Goal: Navigation & Orientation: Find specific page/section

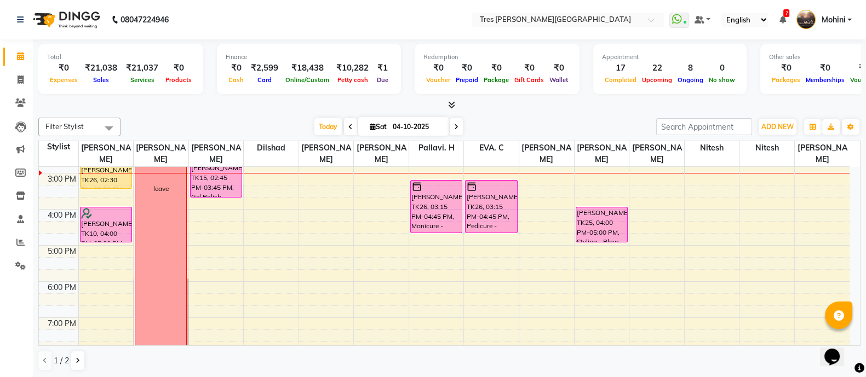
scroll to position [271, 0]
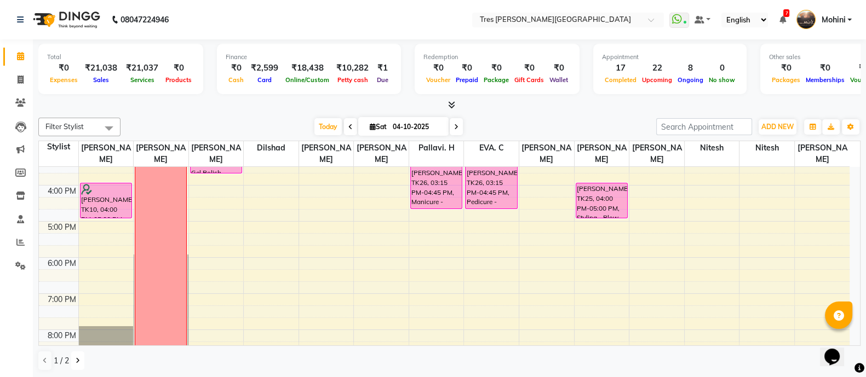
click at [77, 359] on icon at bounding box center [78, 361] width 4 height 7
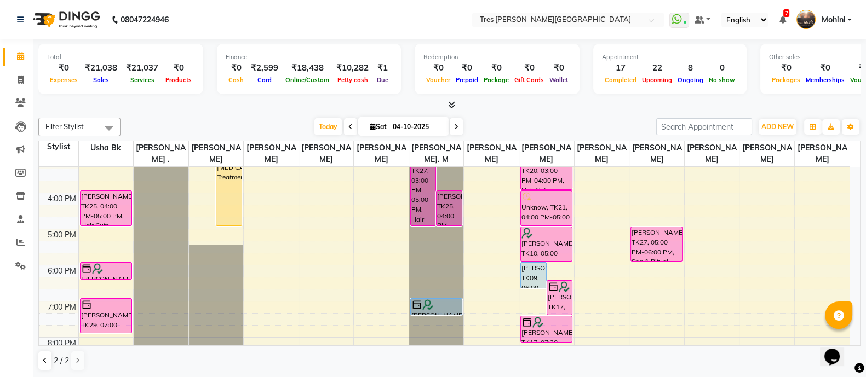
scroll to position [323, 0]
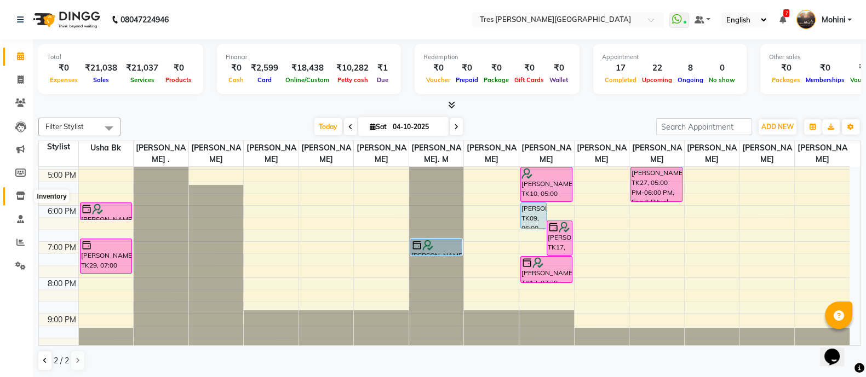
click at [17, 194] on icon at bounding box center [20, 196] width 9 height 8
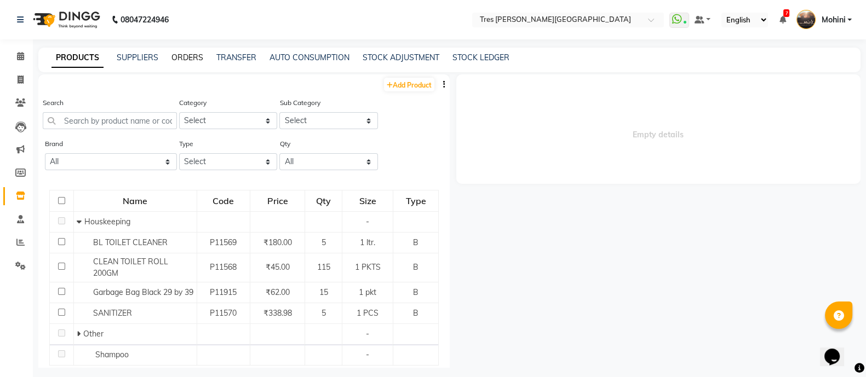
click at [184, 59] on link "ORDERS" at bounding box center [187, 58] width 32 height 10
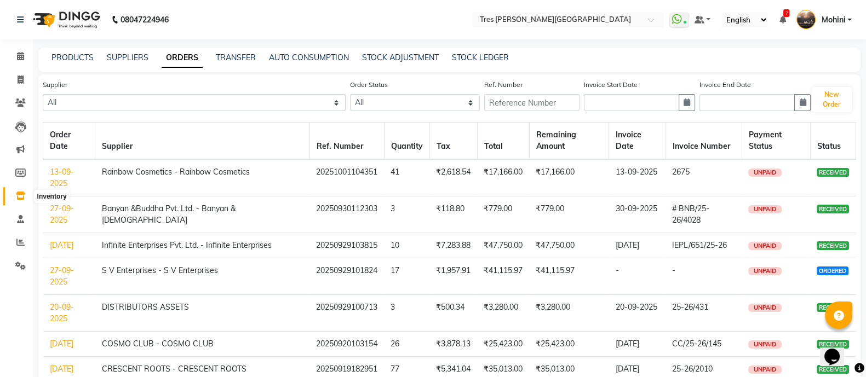
click at [21, 196] on icon at bounding box center [20, 196] width 9 height 8
